Goal: Find specific page/section: Find specific page/section

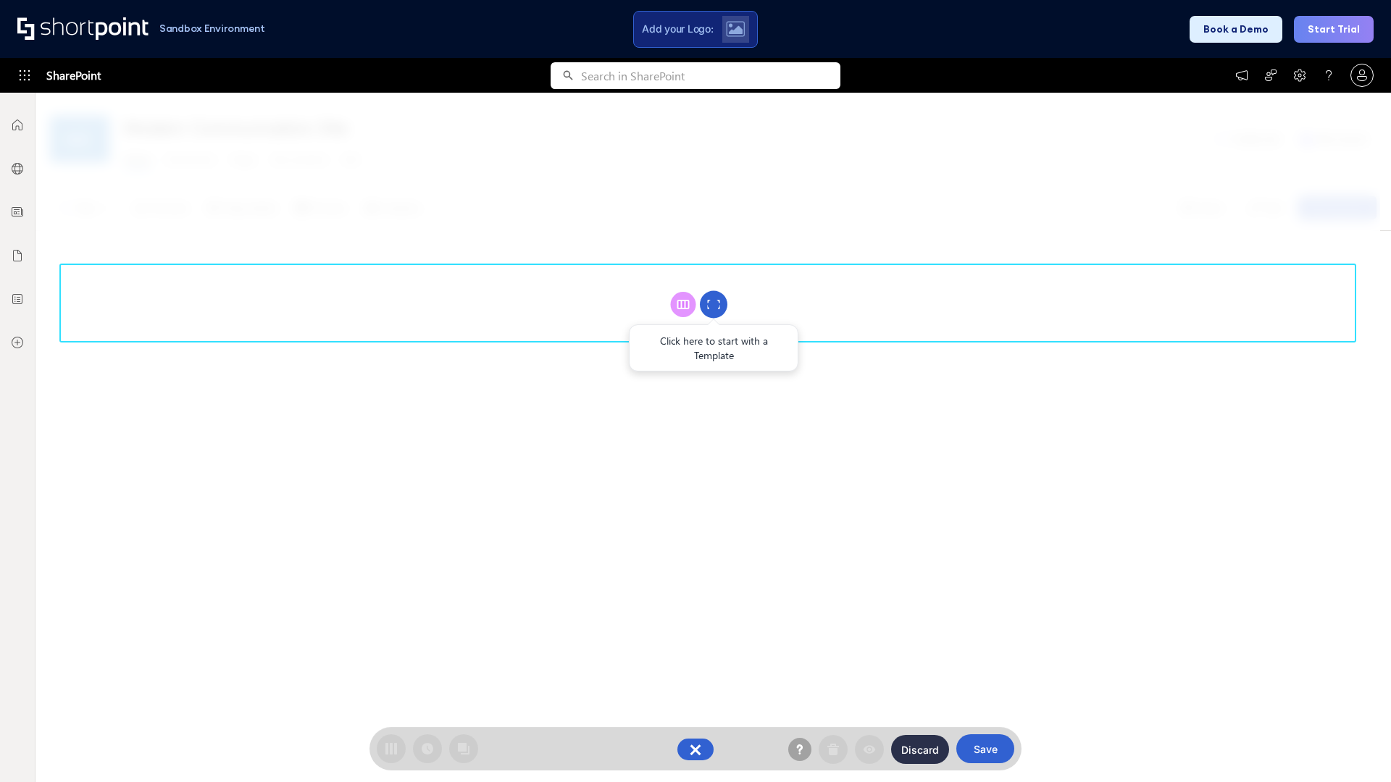
click at [714, 304] on circle at bounding box center [714, 305] width 28 height 28
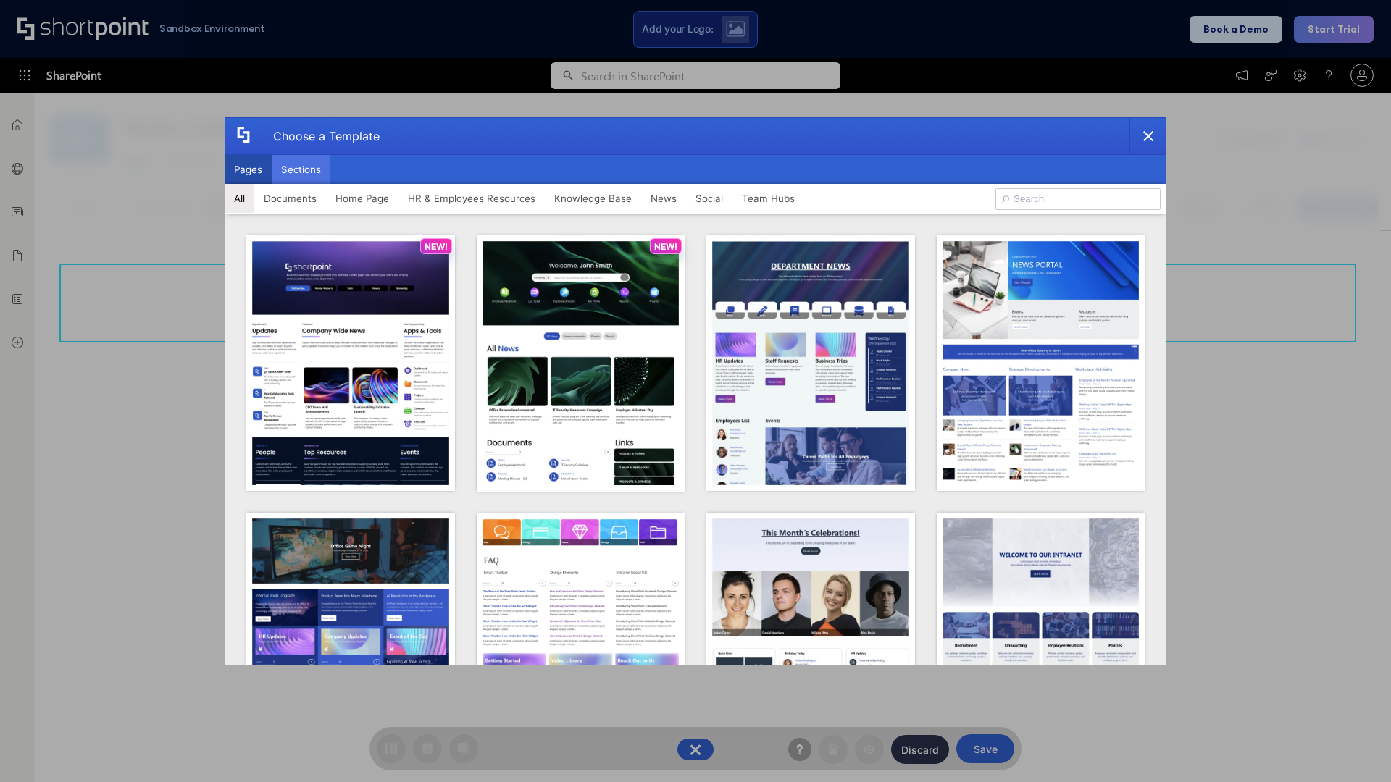
click at [301, 170] on button "Sections" at bounding box center [301, 169] width 59 height 29
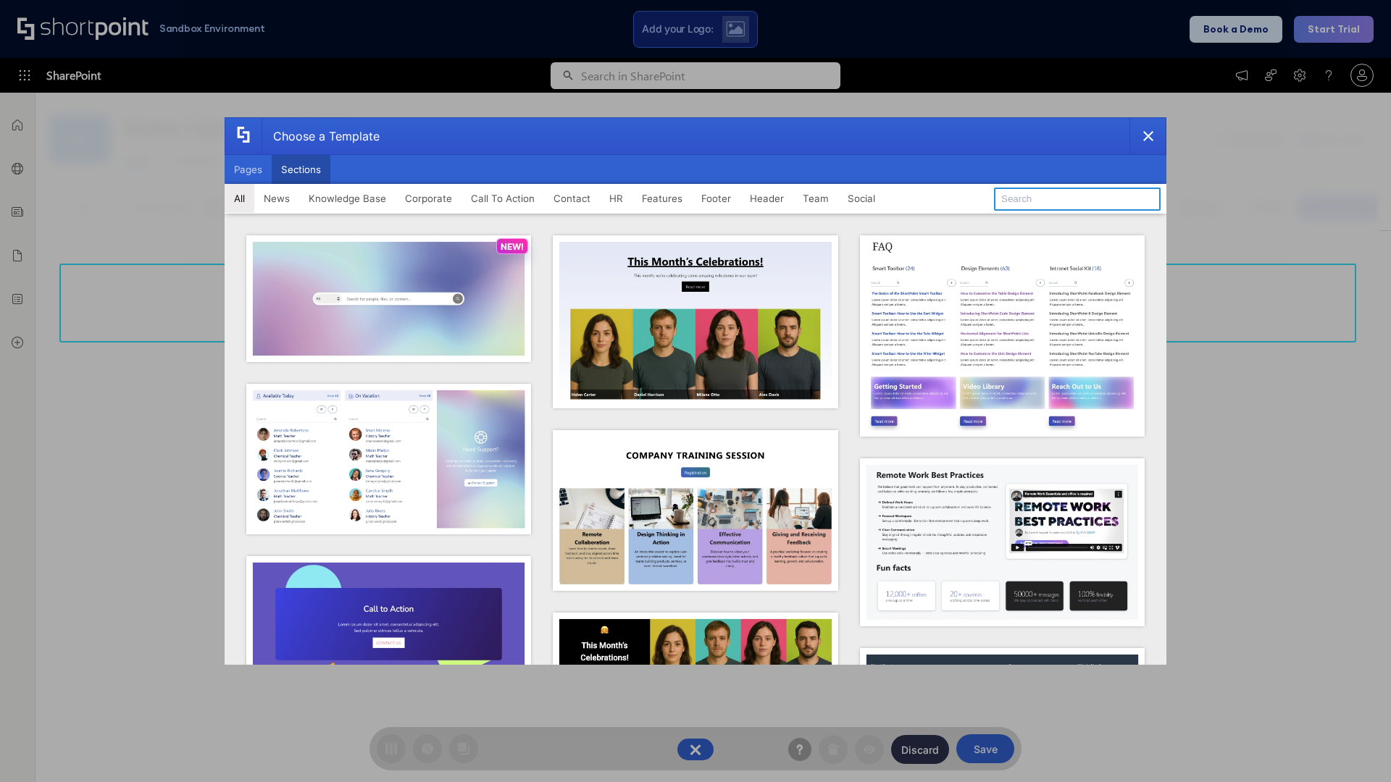
type input "Teammate 2"
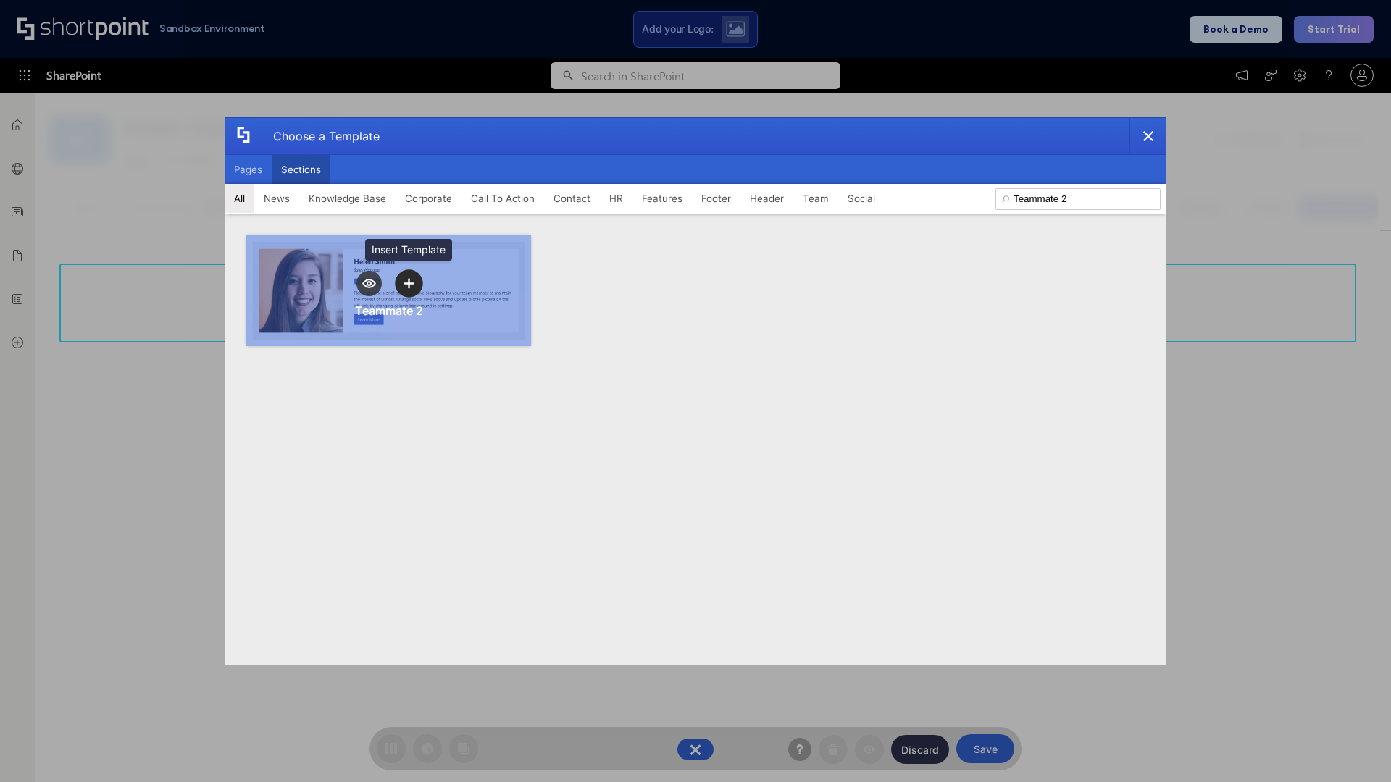
click at [409, 283] on icon "template selector" at bounding box center [409, 283] width 10 height 10
